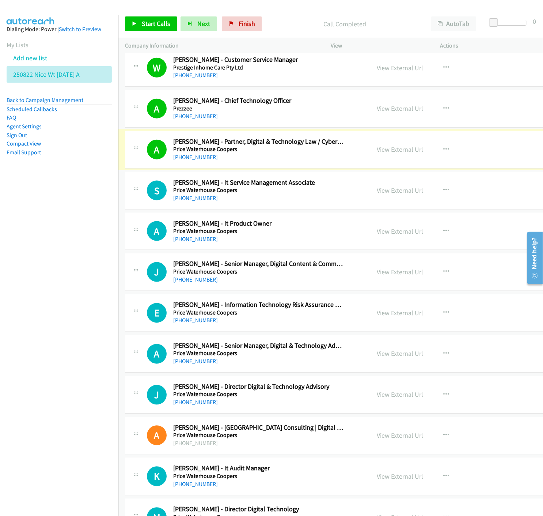
click at [398, 151] on link "View External Url" at bounding box center [400, 149] width 46 height 8
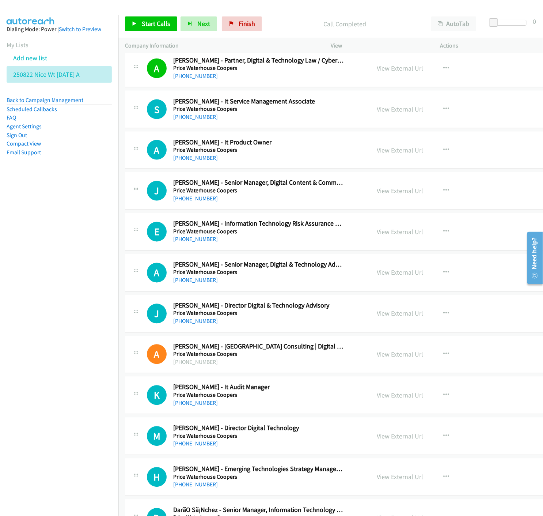
scroll to position [1950, 0]
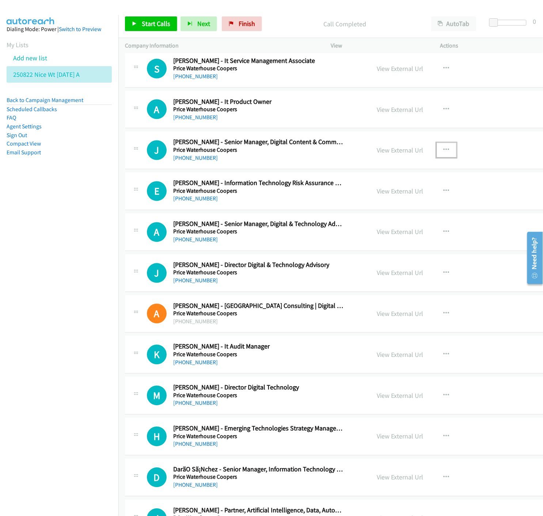
click at [444, 150] on icon "button" at bounding box center [447, 150] width 6 height 6
click at [366, 198] on icon at bounding box center [368, 198] width 5 height 5
click at [131, 21] on link "Start Calls" at bounding box center [151, 23] width 52 height 15
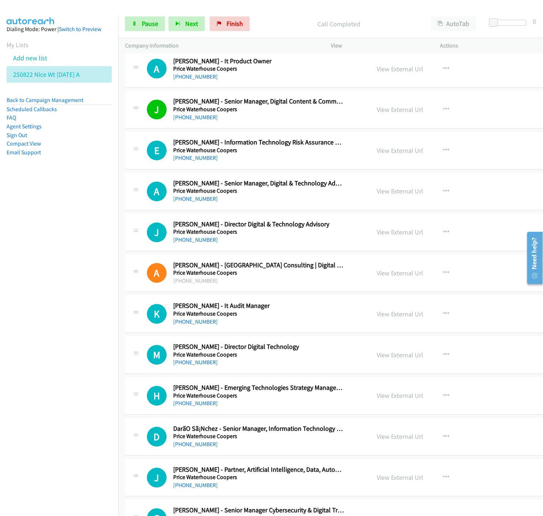
scroll to position [2031, 0]
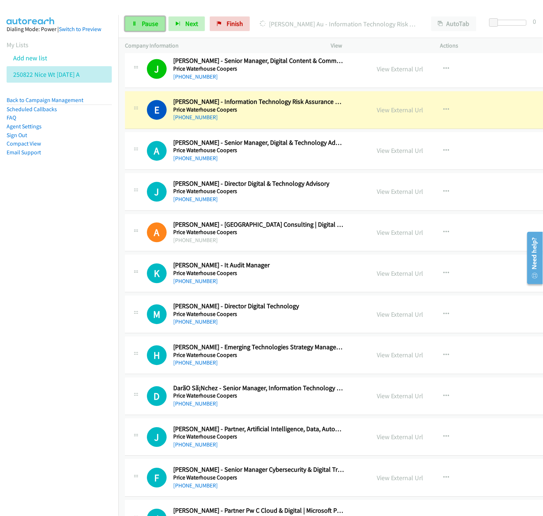
click at [143, 26] on span "Pause" at bounding box center [150, 23] width 16 height 8
click at [377, 110] on link "View External Url" at bounding box center [400, 110] width 46 height 8
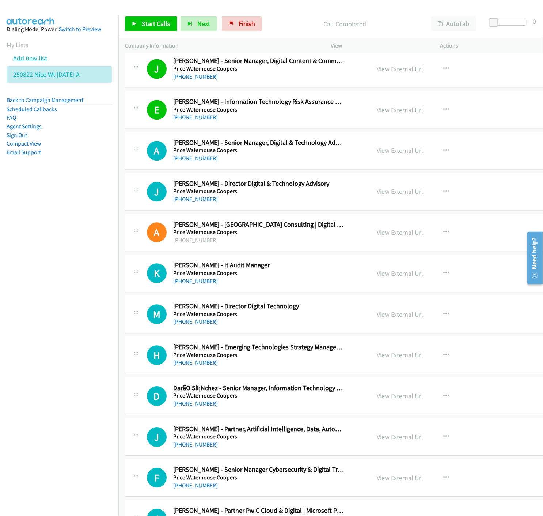
click at [42, 58] on link "Add new list" at bounding box center [30, 58] width 34 height 8
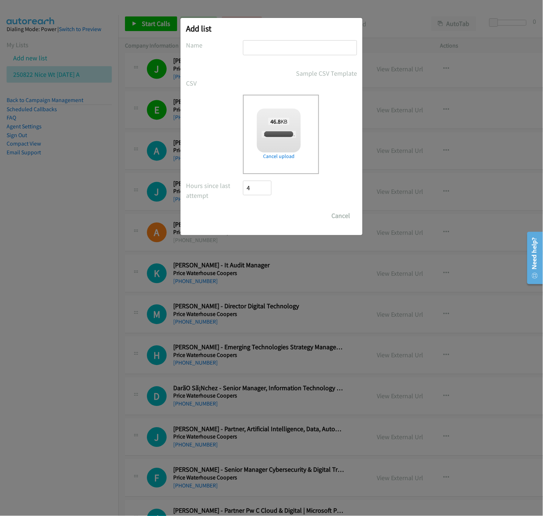
checkbox input "true"
click at [295, 48] on input "text" at bounding box center [300, 47] width 114 height 15
type input "250822 PDK SYD 02 SEP ENT - A"
click at [272, 215] on input "Save List" at bounding box center [262, 215] width 38 height 15
